Goal: Information Seeking & Learning: Check status

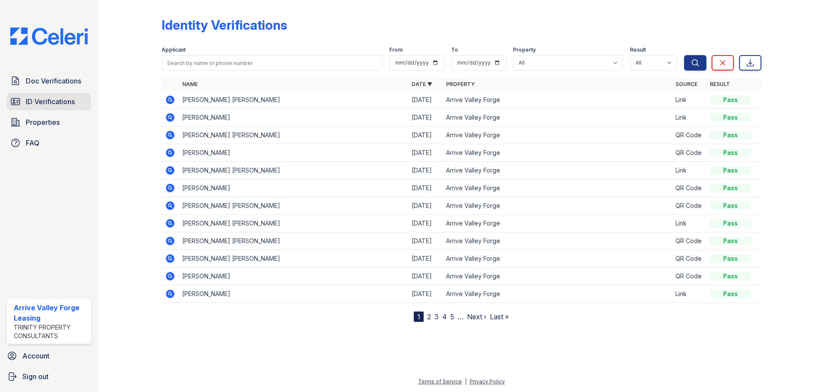
click at [47, 108] on link "ID Verifications" at bounding box center [49, 101] width 84 height 17
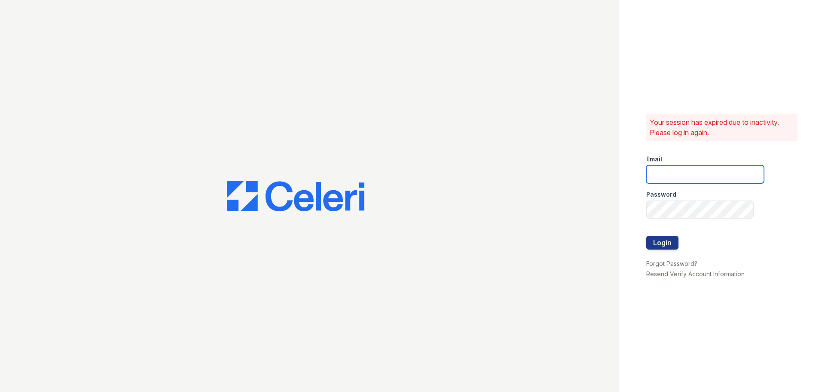
type input "arrivevalleyforge@trinity-pm.com"
click at [669, 245] on button "Login" at bounding box center [663, 243] width 32 height 14
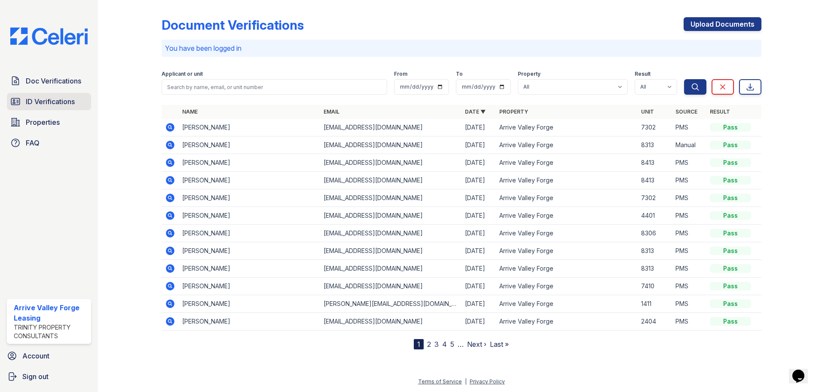
click at [41, 97] on span "ID Verifications" at bounding box center [50, 101] width 49 height 10
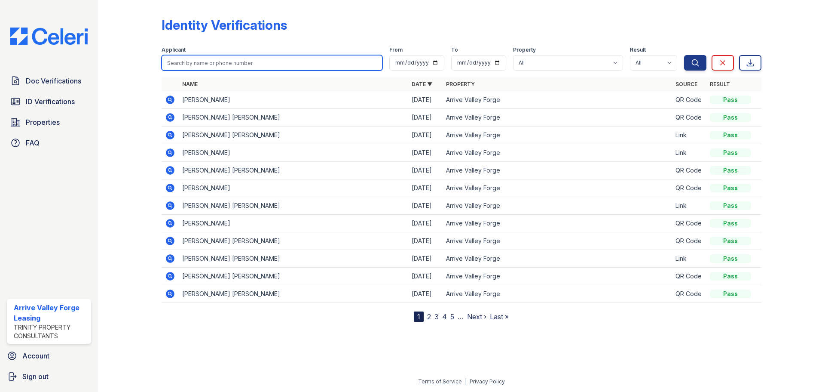
click at [177, 67] on input "search" at bounding box center [272, 62] width 221 height 15
type input "[PERSON_NAME]"
click at [684, 55] on button "Search" at bounding box center [695, 62] width 22 height 15
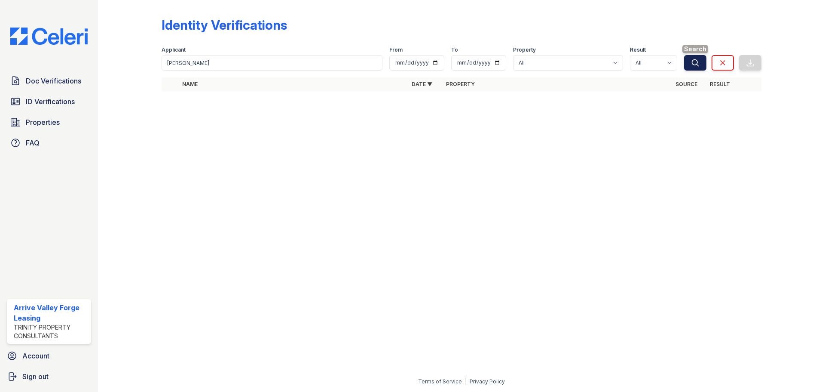
click at [691, 57] on button "Search" at bounding box center [695, 62] width 22 height 15
click at [62, 100] on span "ID Verifications" at bounding box center [50, 101] width 49 height 10
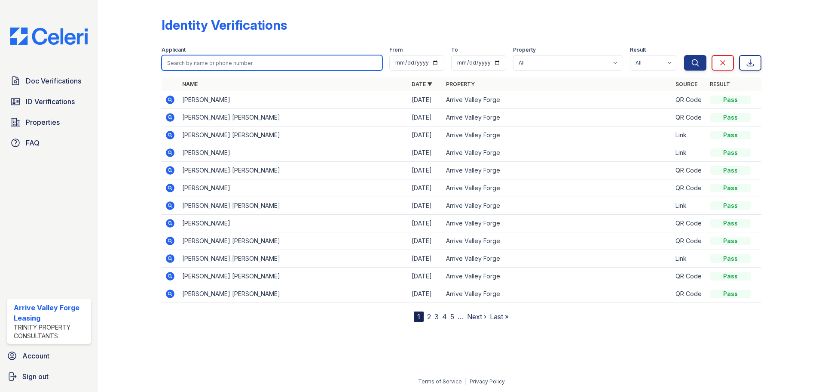
click at [208, 64] on input "search" at bounding box center [272, 62] width 221 height 15
type input "[PERSON_NAME]"
click at [684, 55] on button "Search" at bounding box center [695, 62] width 22 height 15
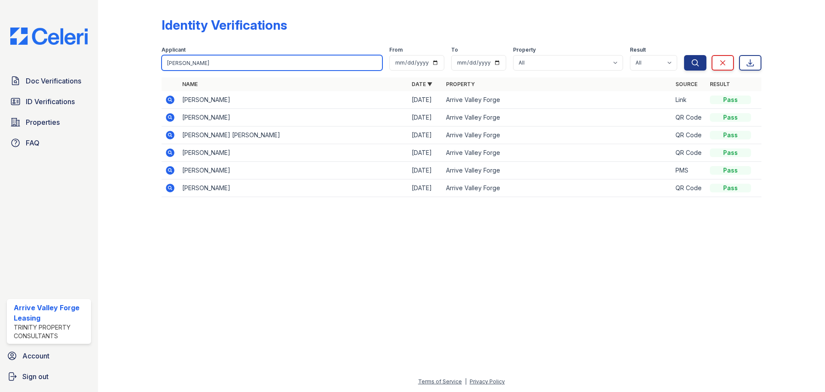
drag, startPoint x: 186, startPoint y: 61, endPoint x: 145, endPoint y: 57, distance: 41.0
click at [145, 57] on div "Identity Verifications Filter Applicant [PERSON_NAME] From To Property All Arri…" at bounding box center [462, 109] width 700 height 219
type input "Divine"
click at [684, 55] on button "Search" at bounding box center [695, 62] width 22 height 15
